Goal: Task Accomplishment & Management: Manage account settings

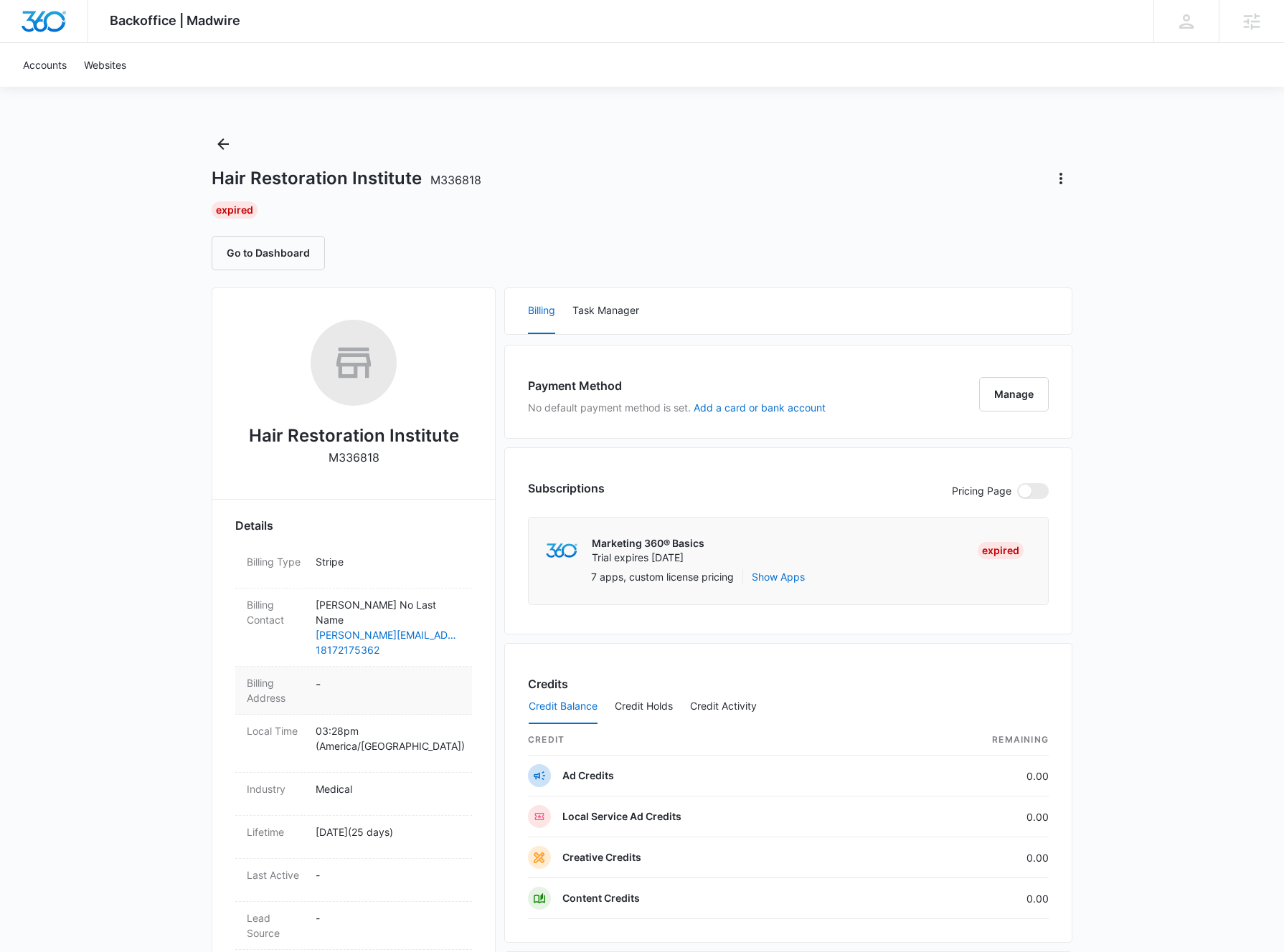
scroll to position [78, 0]
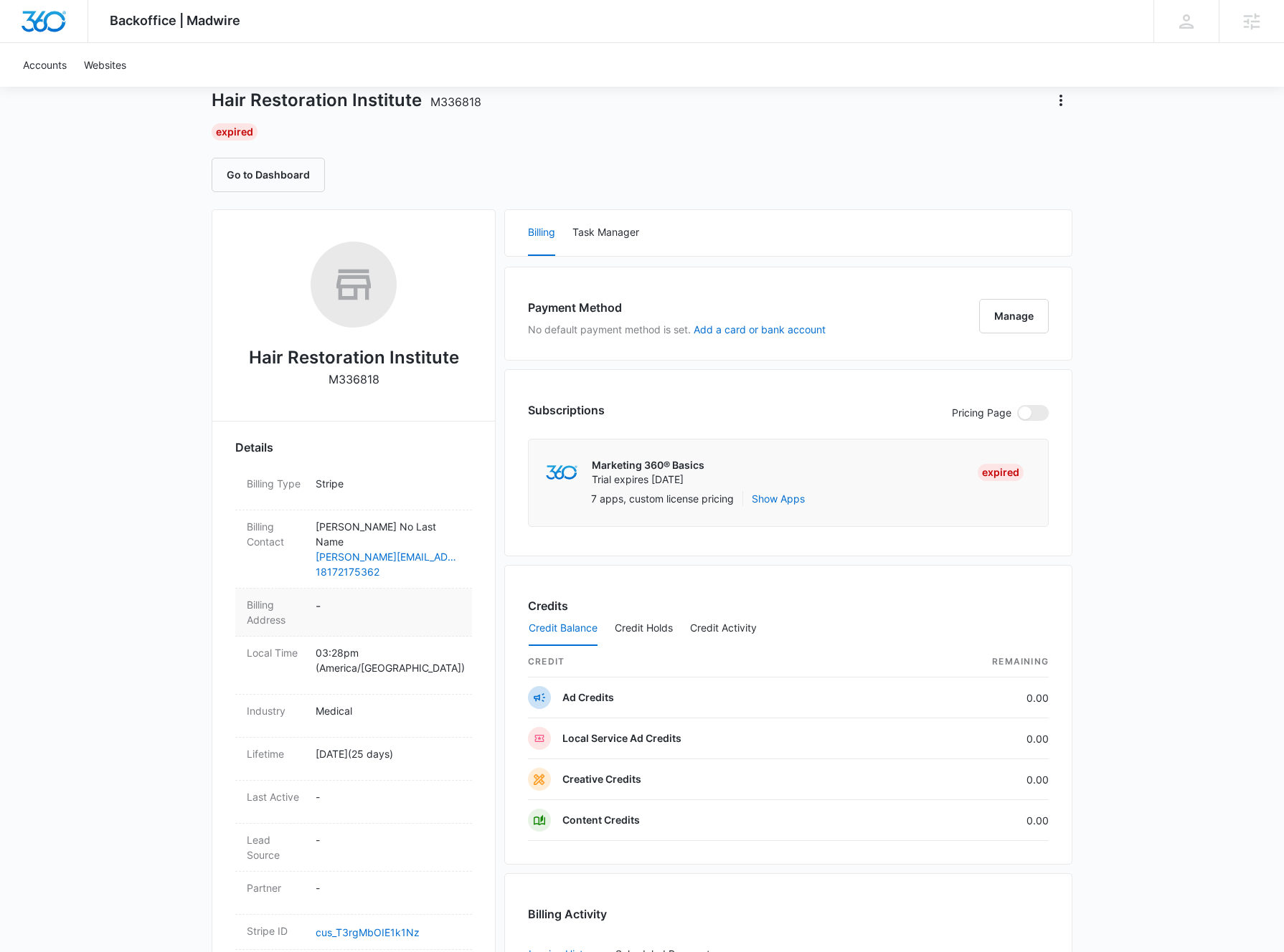
click at [333, 598] on dd "-" at bounding box center [388, 612] width 145 height 30
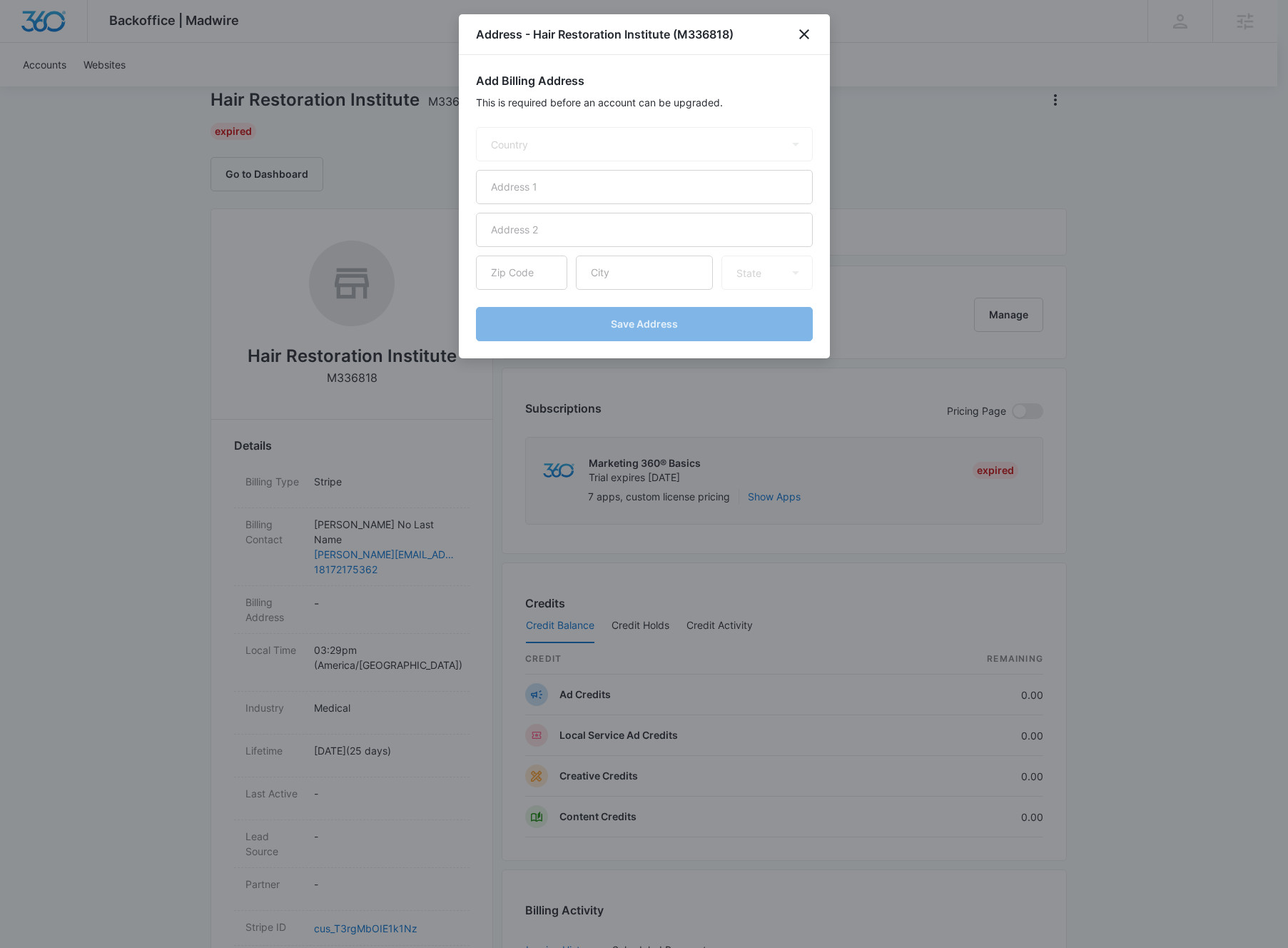
select select "US"
click at [531, 152] on select "Country [GEOGRAPHIC_DATA] [GEOGRAPHIC_DATA] [GEOGRAPHIC_DATA] [GEOGRAPHIC_DATA]…" at bounding box center [644, 144] width 337 height 35
click at [687, 193] on input "text" at bounding box center [644, 187] width 337 height 35
paste input "[STREET_ADDRESS]"
type input "[STREET_ADDRESS]"
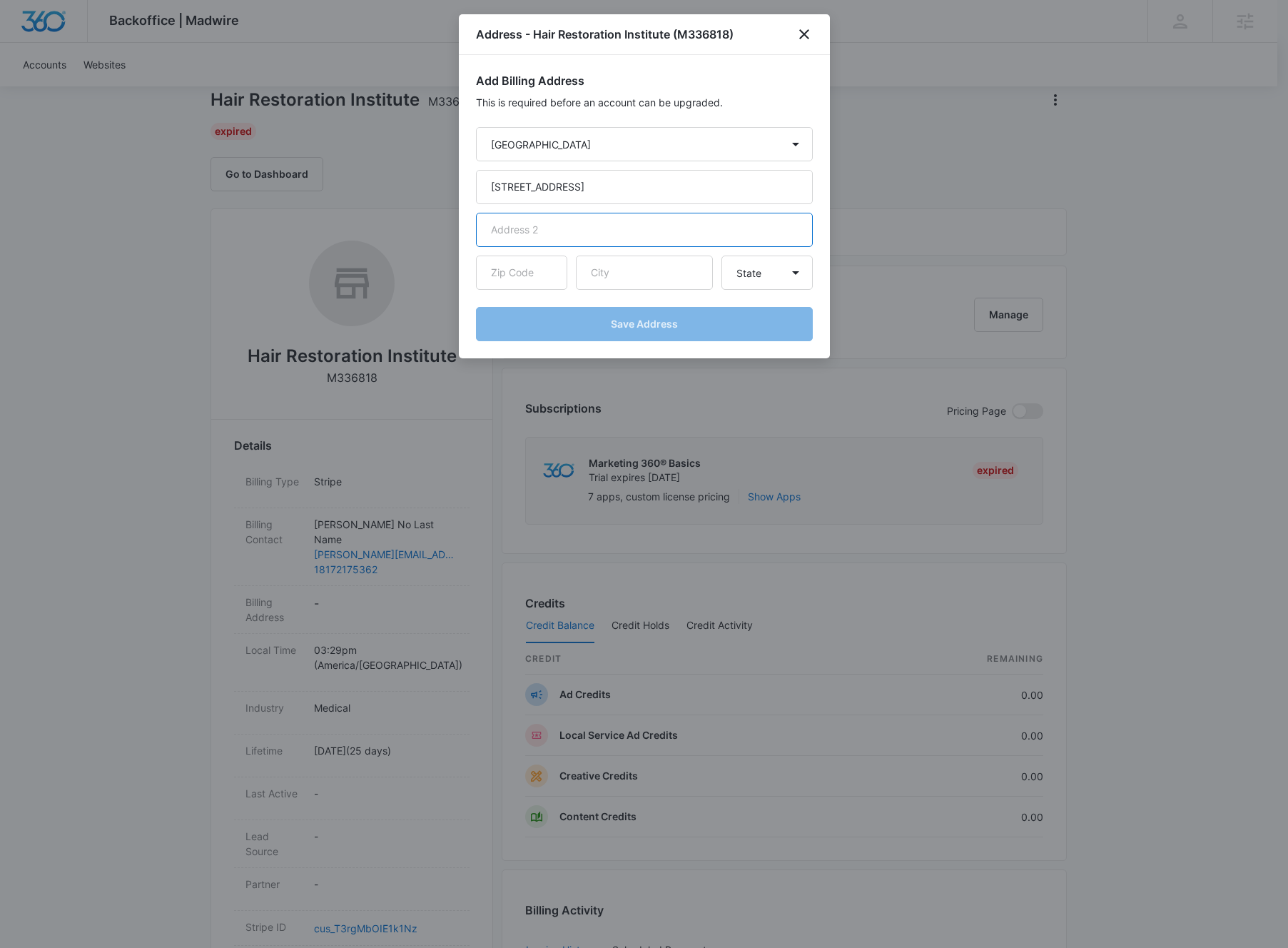
click at [640, 232] on input "text" at bounding box center [644, 230] width 337 height 35
click at [524, 283] on input "text" at bounding box center [522, 273] width 91 height 35
paste input "76102"
type input "76102"
click at [637, 277] on input "text" at bounding box center [644, 273] width 137 height 35
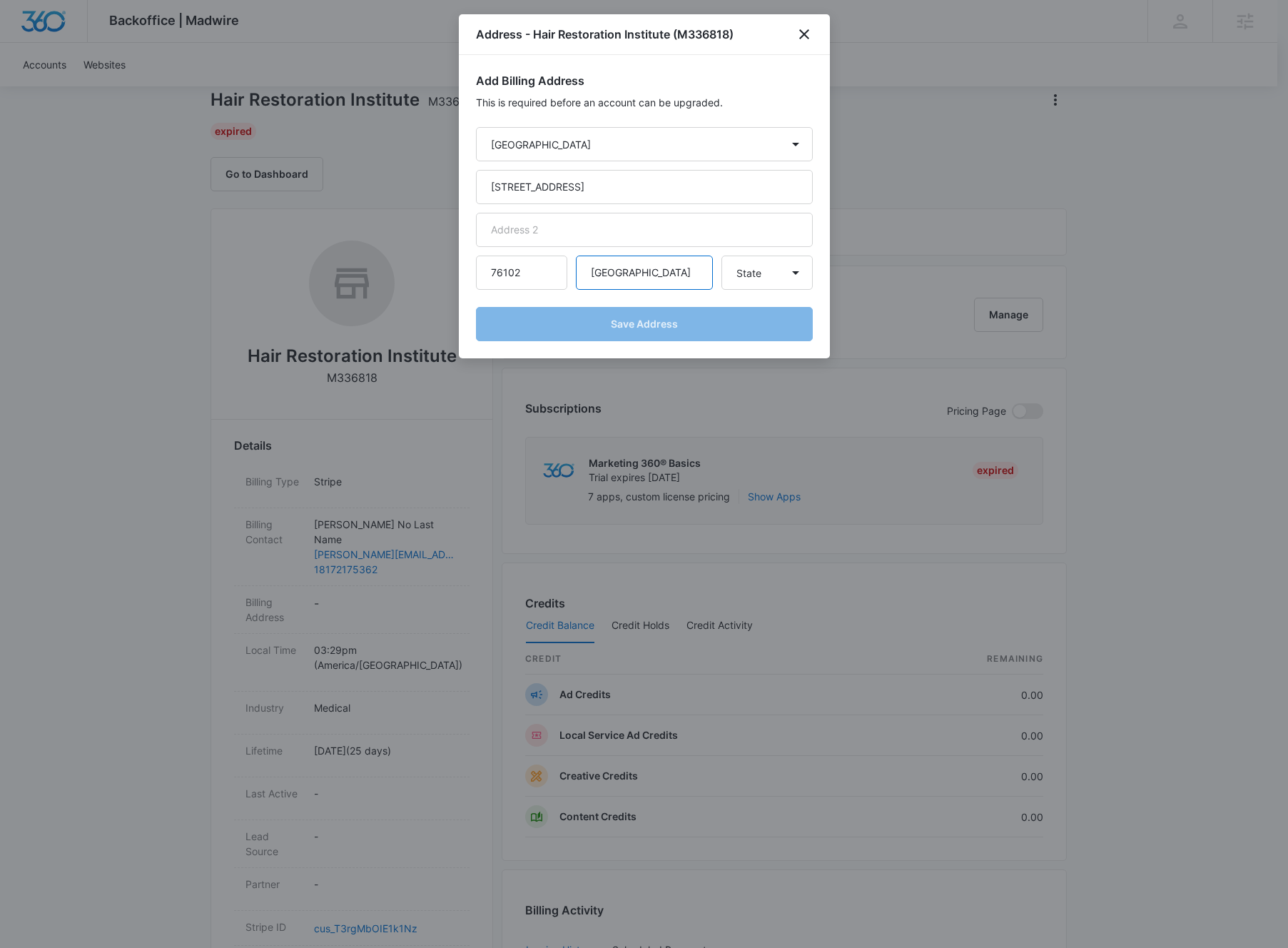
type input "[GEOGRAPHIC_DATA]"
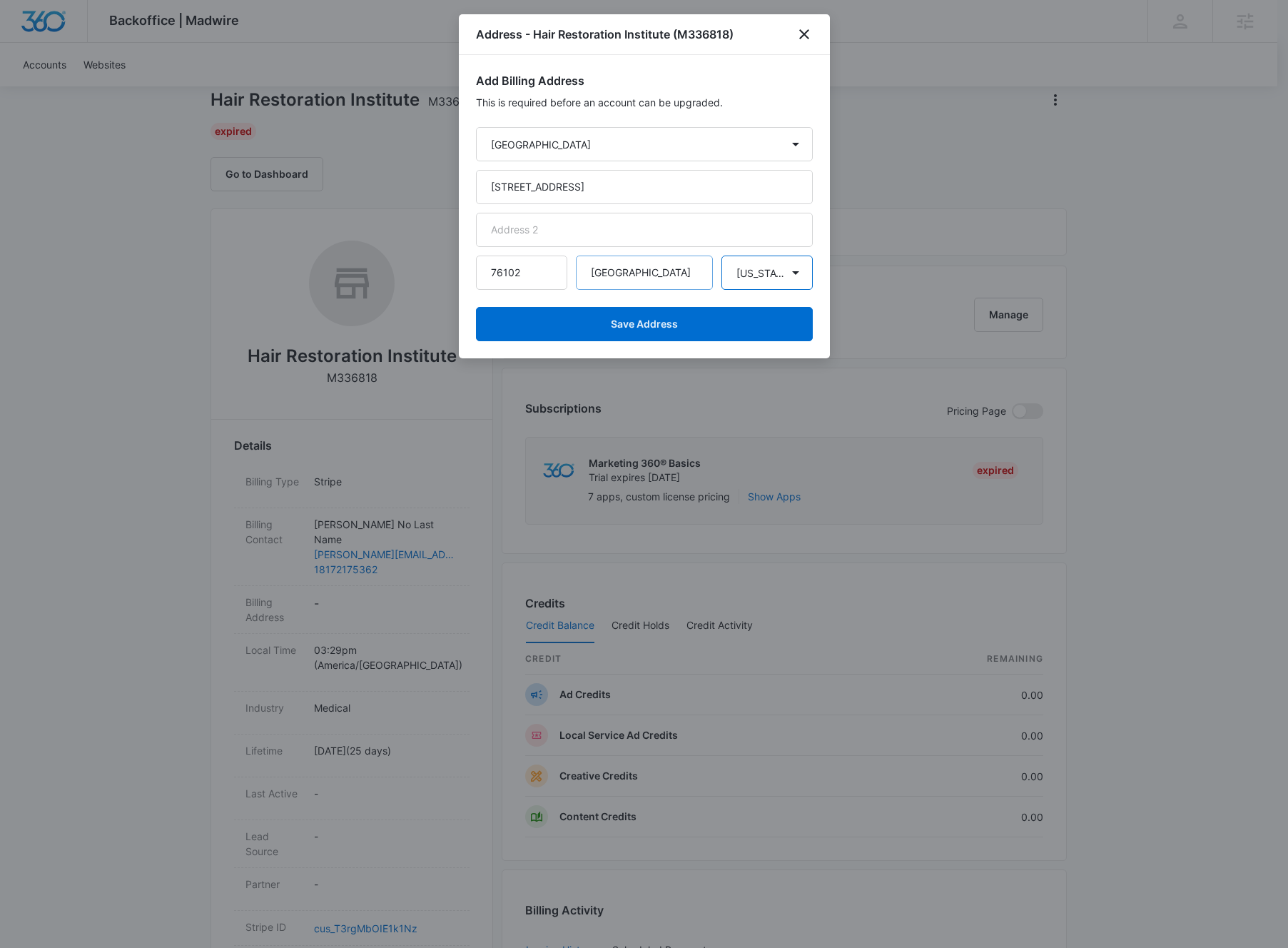
select select "[GEOGRAPHIC_DATA]"
click at [722, 255] on select "State [US_STATE] [US_STATE] [US_STATE] [US_STATE] [US_STATE] [US_STATE] [US_STA…" at bounding box center [767, 273] width 91 height 35
click at [587, 310] on button "Save Address" at bounding box center [644, 324] width 337 height 35
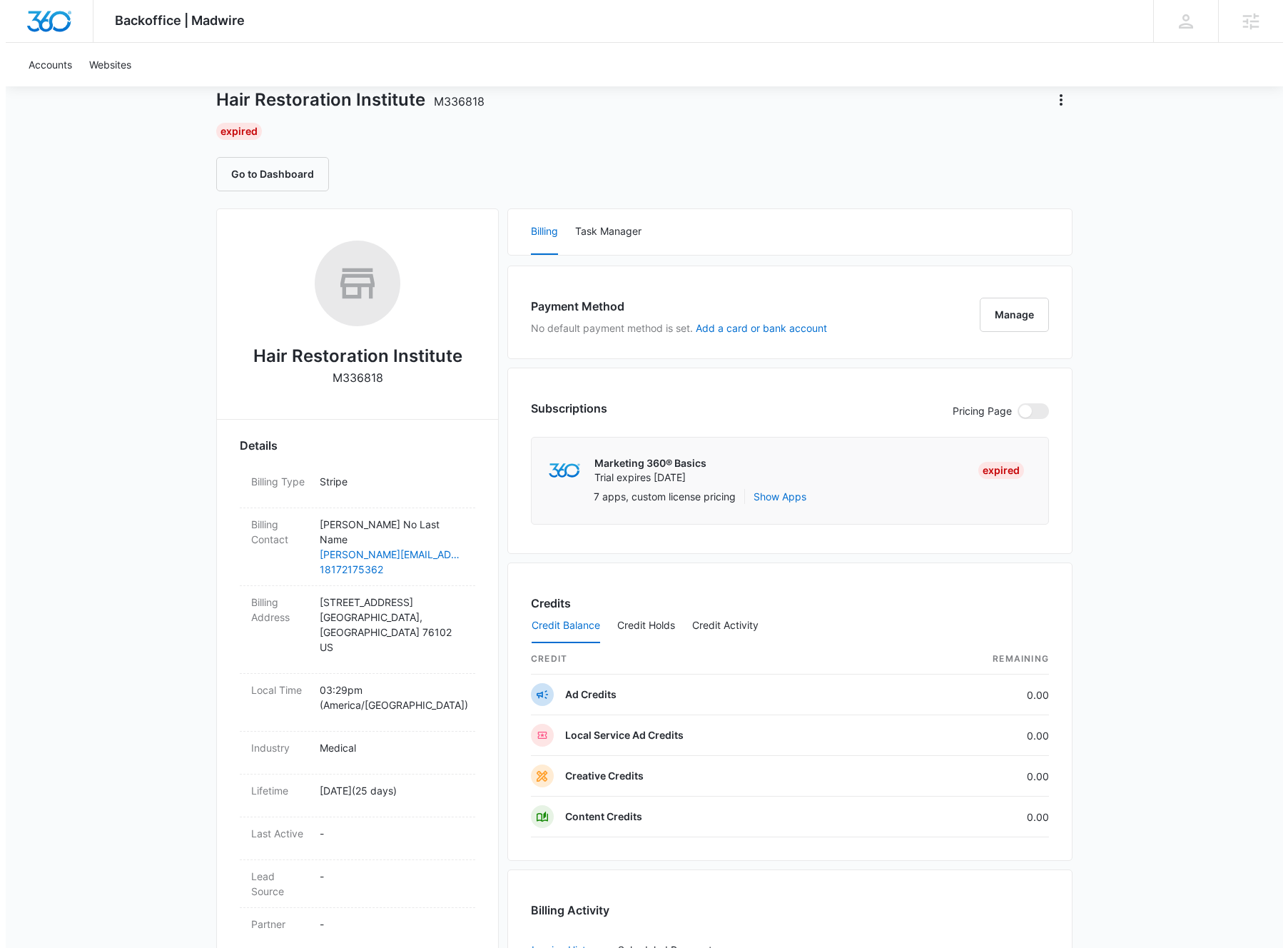
scroll to position [69, 0]
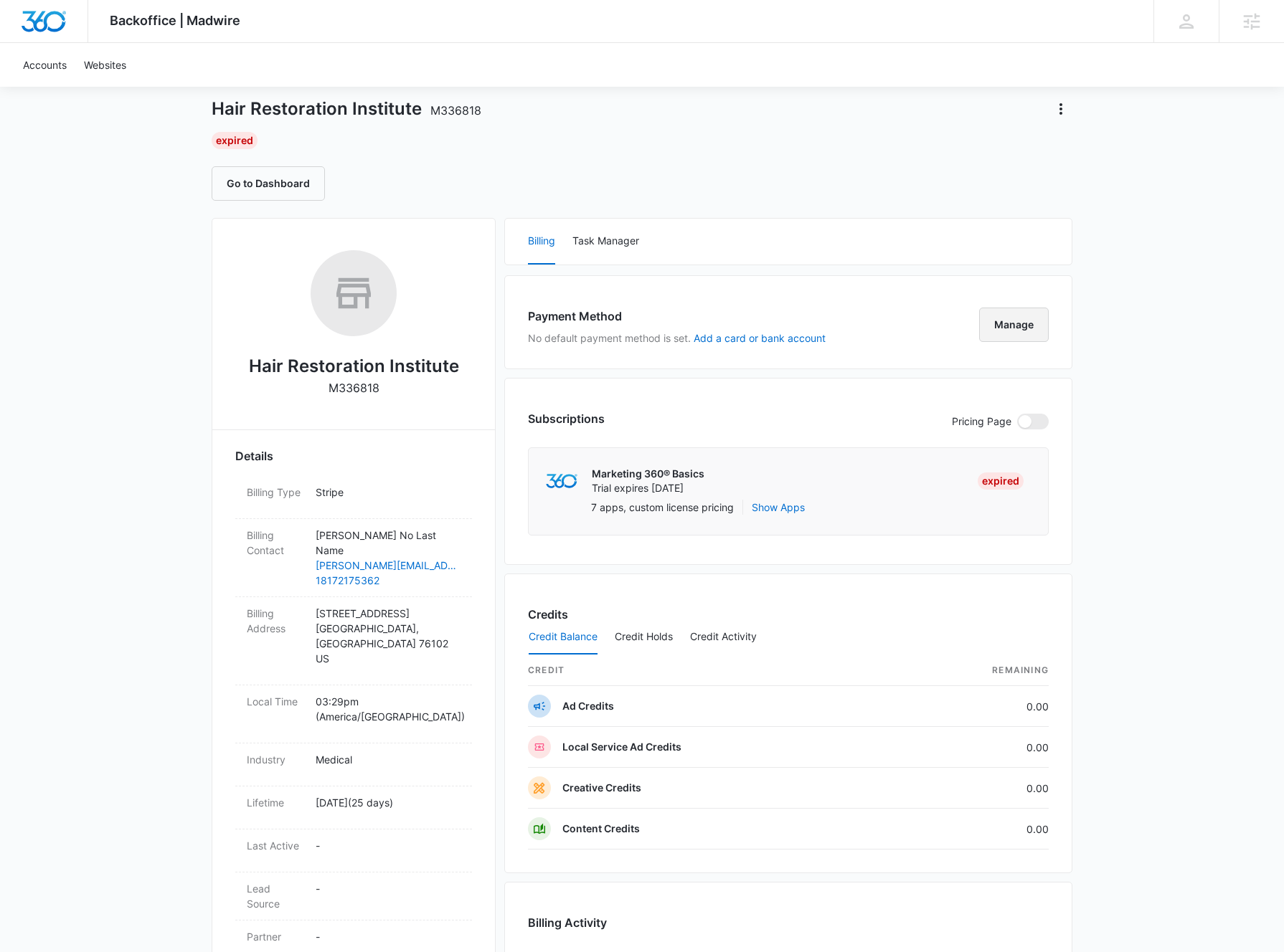
click at [1041, 328] on button "Manage" at bounding box center [1014, 325] width 70 height 35
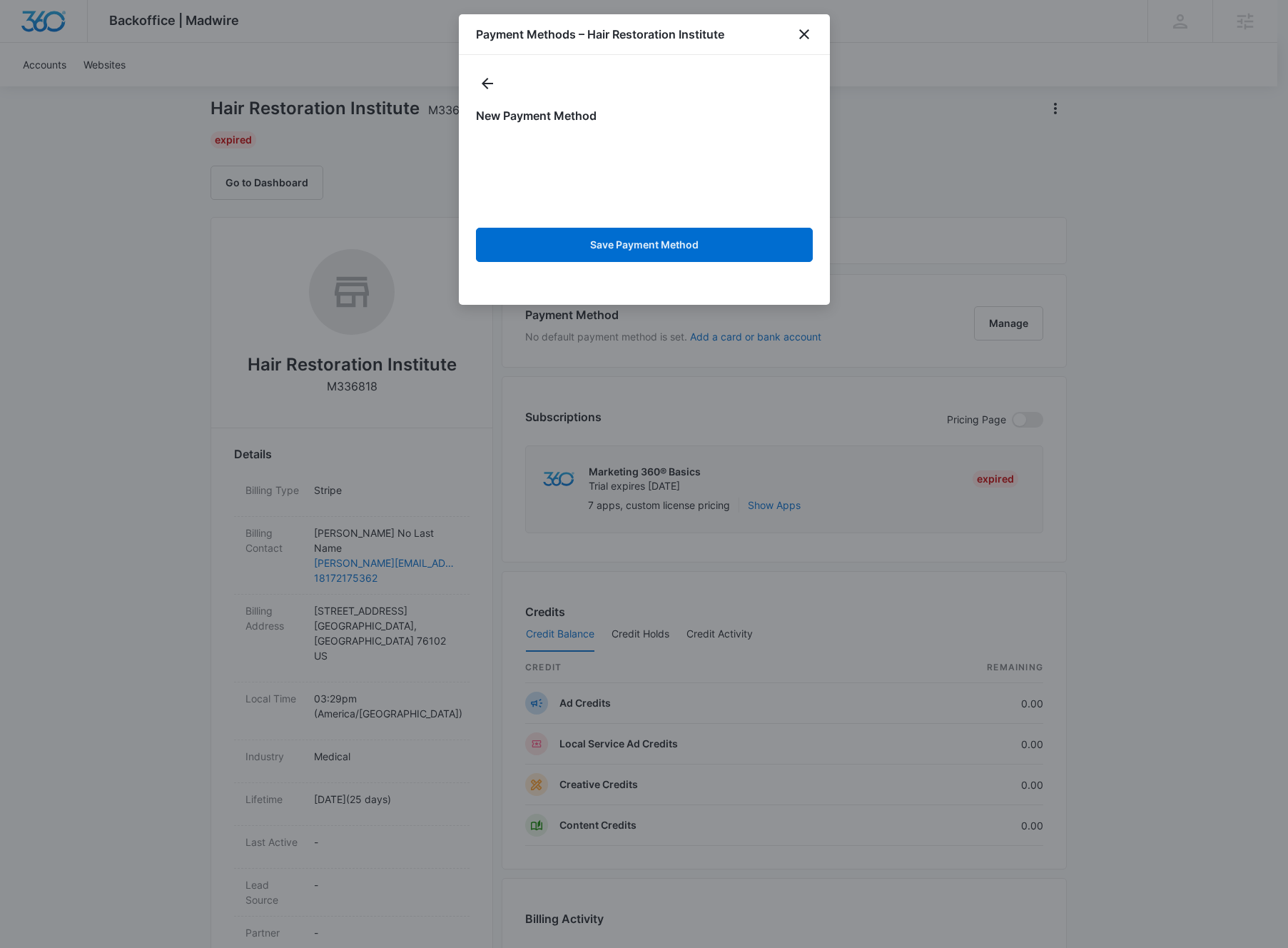
click at [485, 133] on div "New Payment Method Save Payment Method" at bounding box center [644, 188] width 337 height 163
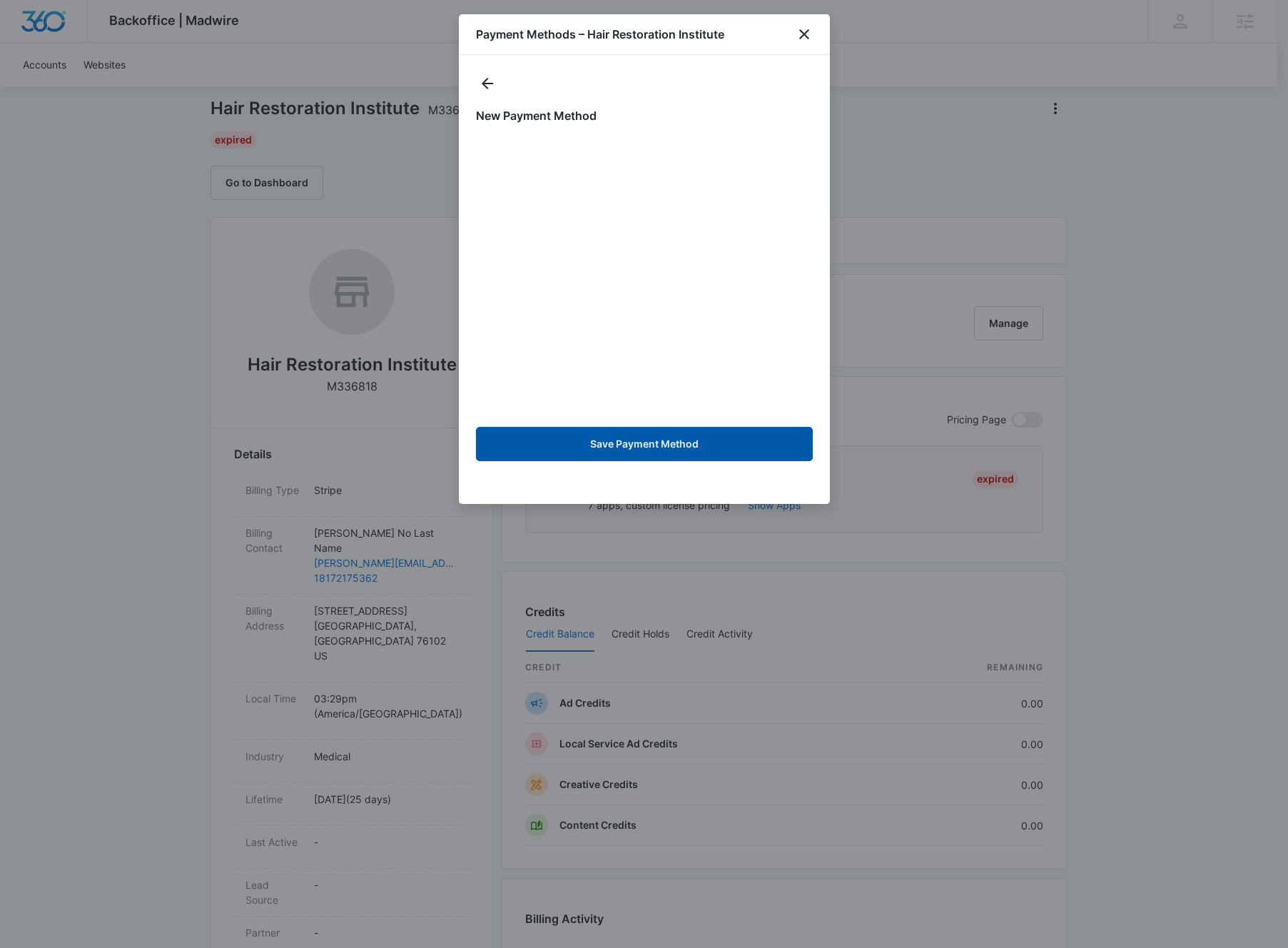
click at [687, 439] on button "Save Payment Method" at bounding box center [644, 444] width 337 height 35
